Goal: Task Accomplishment & Management: Use online tool/utility

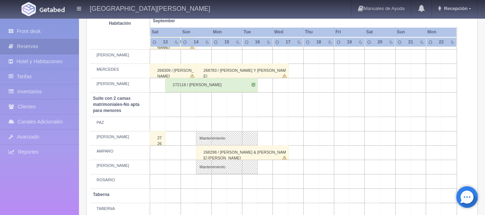
scroll to position [566, 0]
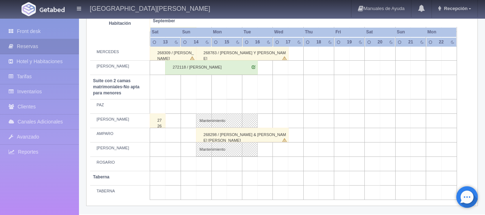
click at [235, 165] on td at bounding box center [234, 164] width 15 height 14
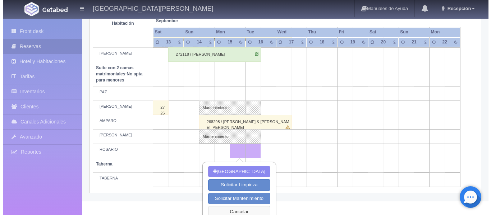
scroll to position [586, 0]
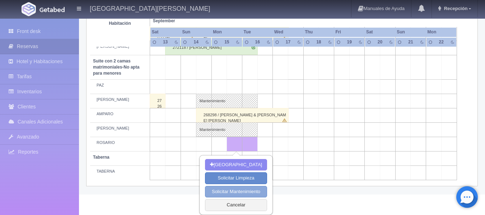
click at [229, 193] on button "Solicitar Mantenimiento" at bounding box center [236, 192] width 62 height 12
select select "Mantenimiento"
type input "15-09-2025"
type input "16-09-2025"
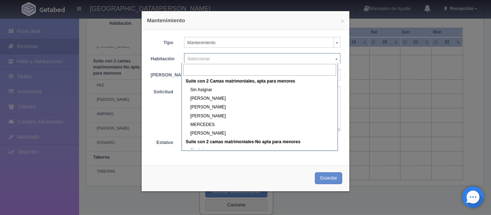
scroll to position [323, 0]
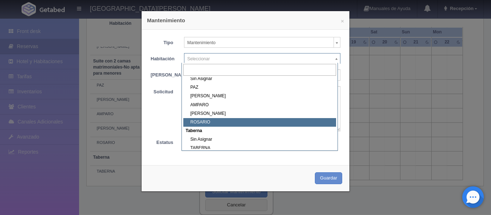
select select "1891_ROSARIO"
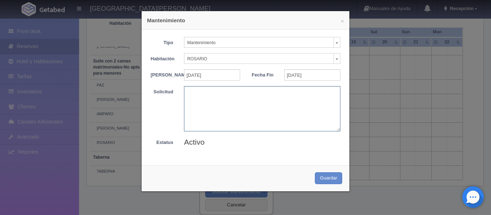
click at [202, 110] on textarea at bounding box center [262, 108] width 156 height 45
type textarea "R"
click at [184, 96] on textarea "Ricardo" at bounding box center [262, 108] width 156 height 45
drag, startPoint x: 194, startPoint y: 101, endPoint x: 146, endPoint y: 103, distance: 47.8
click at [146, 102] on div "Solicitud Juan Carlos Baeza - Ricardo" at bounding box center [245, 108] width 200 height 45
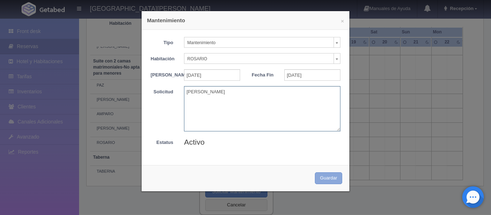
type textarea "Juan Carlos Baeza - Ricardo"
click at [324, 184] on button "Guardar" at bounding box center [328, 178] width 27 height 12
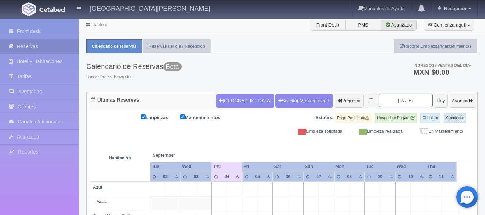
click at [391, 101] on input "[DATE]" at bounding box center [406, 100] width 54 height 13
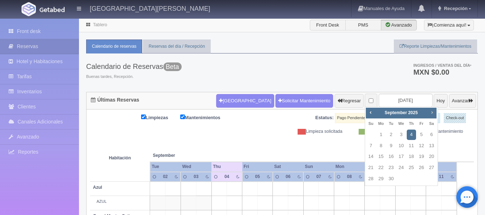
click at [432, 112] on span "Next" at bounding box center [432, 113] width 6 height 6
click at [370, 112] on span "Prev" at bounding box center [371, 113] width 6 height 6
click at [380, 158] on link "15" at bounding box center [380, 157] width 9 height 10
type input "2025-09-15"
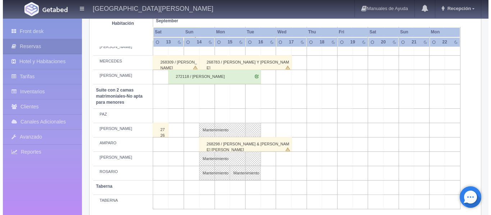
scroll to position [566, 0]
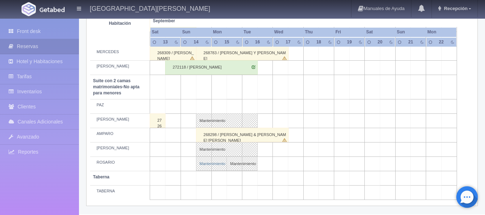
click at [219, 163] on link "Mantenimiento" at bounding box center [211, 164] width 31 height 14
select select "Mantenimiento"
select select "1891_ROSARIO"
type input "14-09-2025"
type input "15-09-2025"
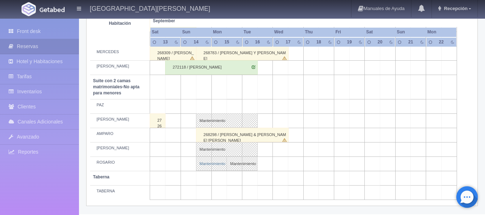
type textarea "Ricardo"
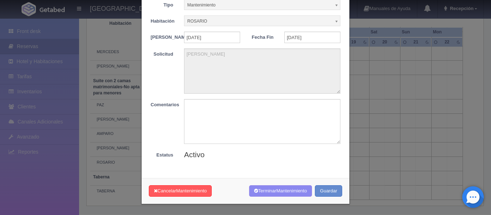
scroll to position [42, 0]
click at [191, 192] on span "Mantenimiento" at bounding box center [191, 190] width 31 height 5
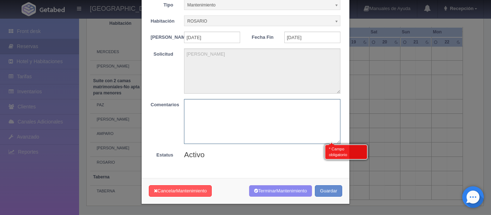
click at [226, 116] on textarea at bounding box center [262, 121] width 156 height 45
type textarea "siempre no"
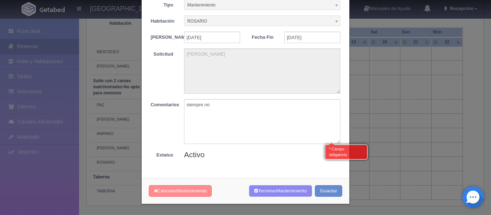
click at [197, 193] on span "Mantenimiento" at bounding box center [191, 190] width 31 height 5
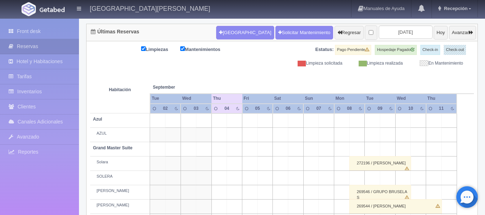
scroll to position [18, 0]
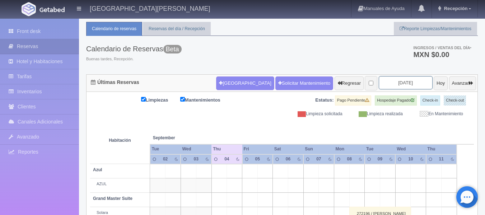
click at [399, 85] on input "[DATE]" at bounding box center [406, 82] width 54 height 13
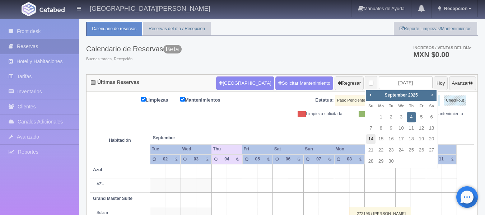
click at [372, 140] on link "14" at bounding box center [370, 139] width 9 height 10
type input "2025-09-14"
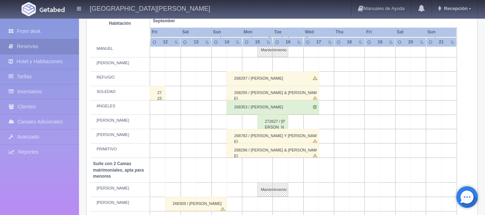
scroll to position [315, 0]
